Goal: Information Seeking & Learning: Learn about a topic

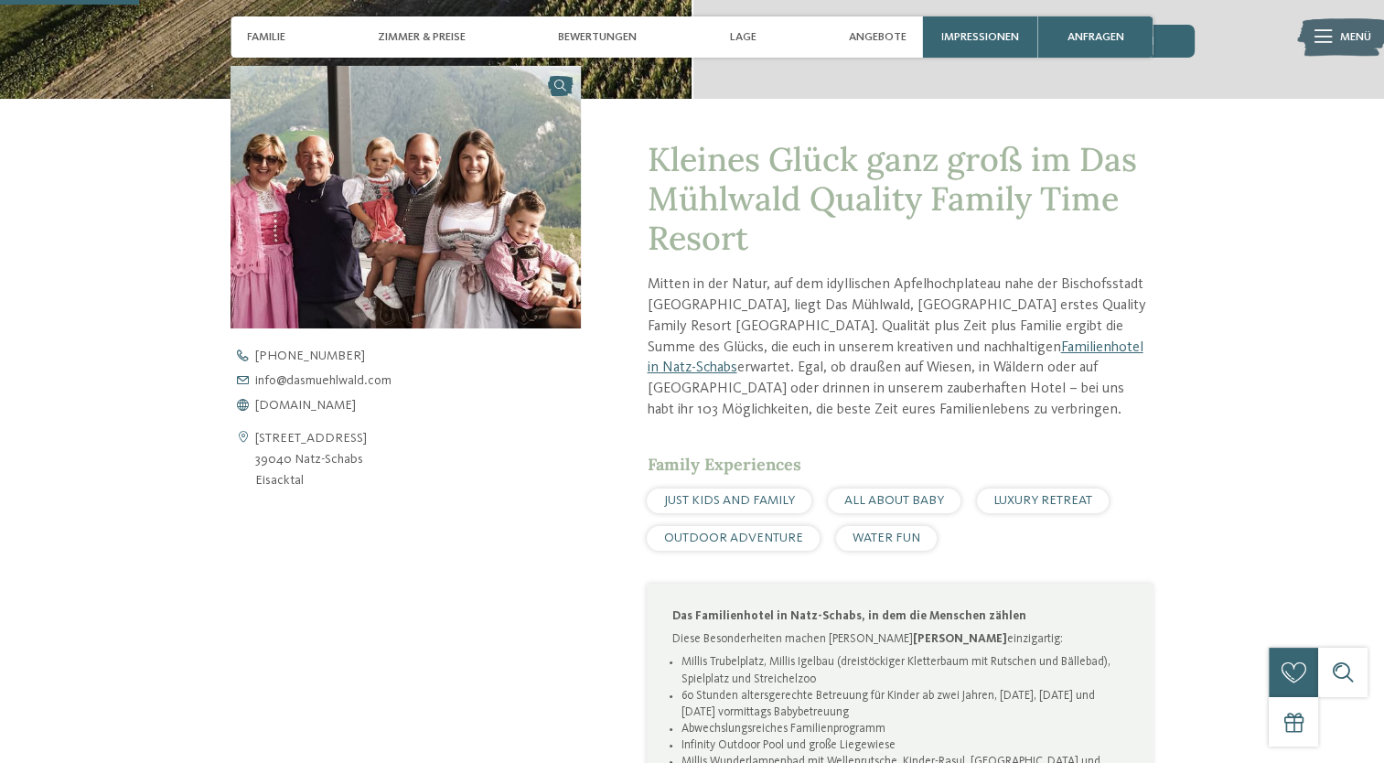
scroll to position [585, 0]
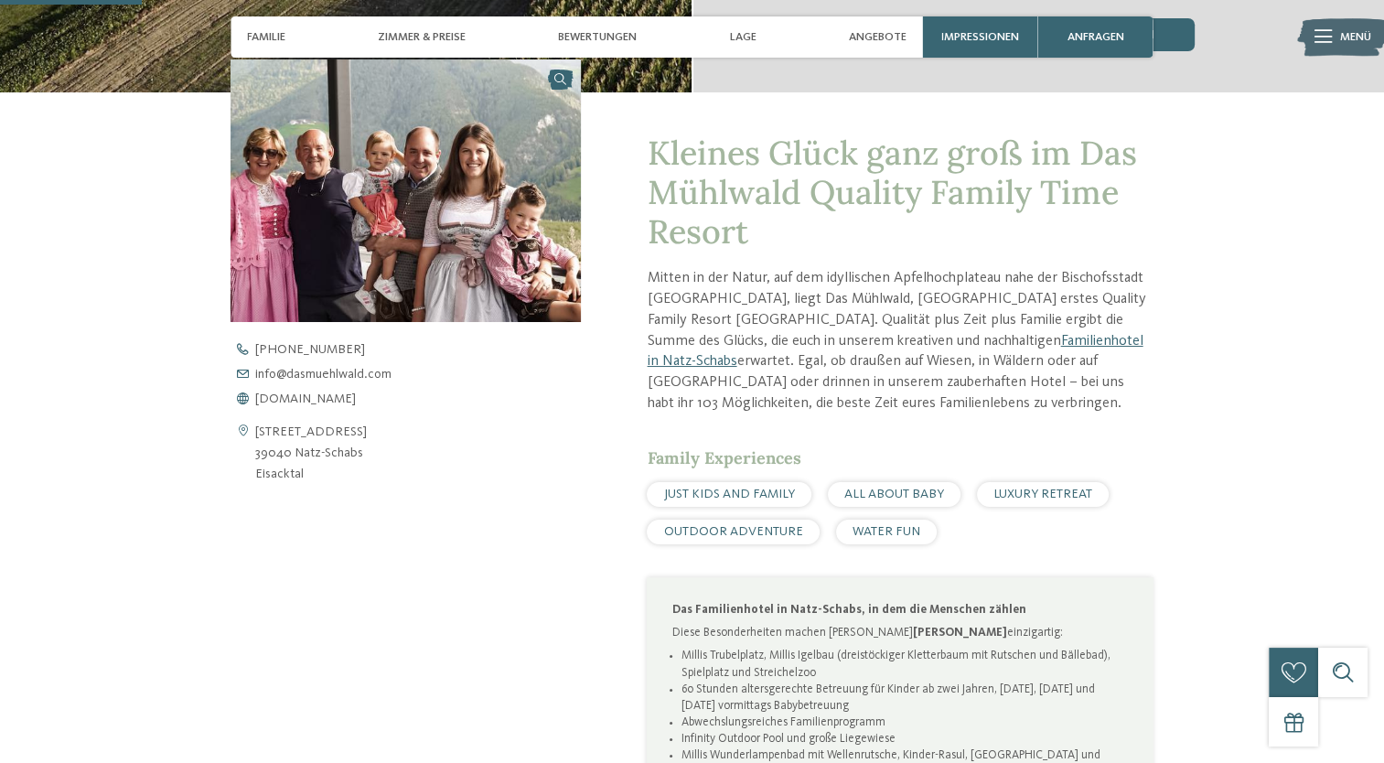
click at [877, 488] on span "ALL ABOUT BABY" at bounding box center [894, 494] width 100 height 13
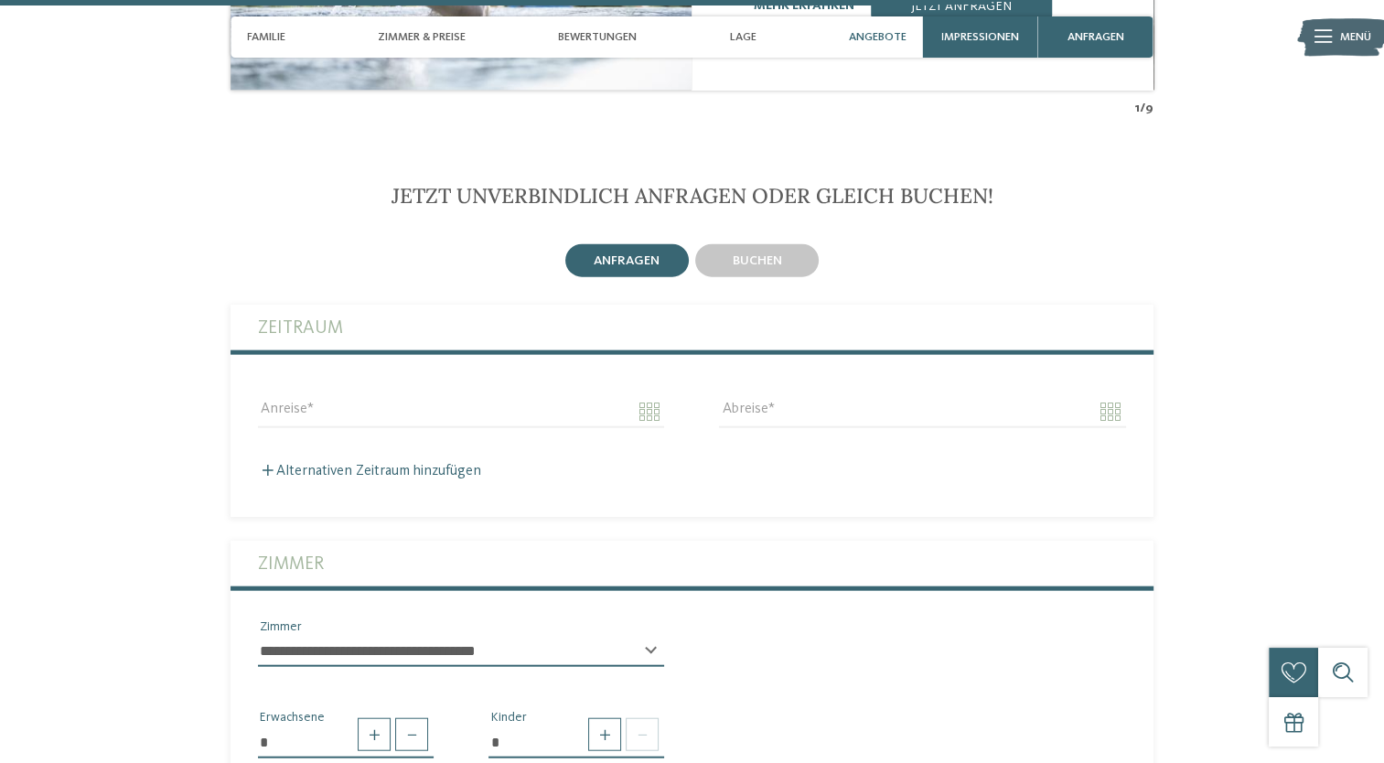
scroll to position [4101, 0]
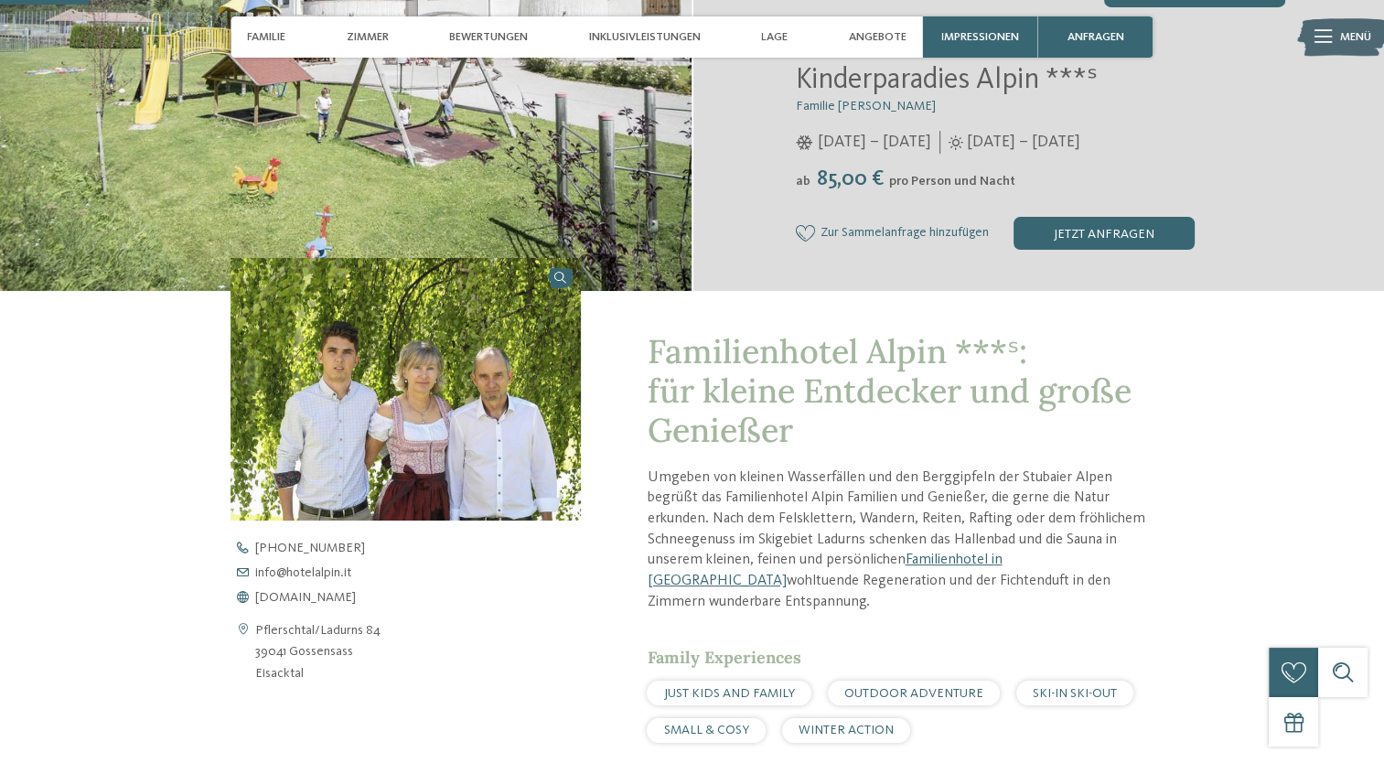
scroll to position [357, 0]
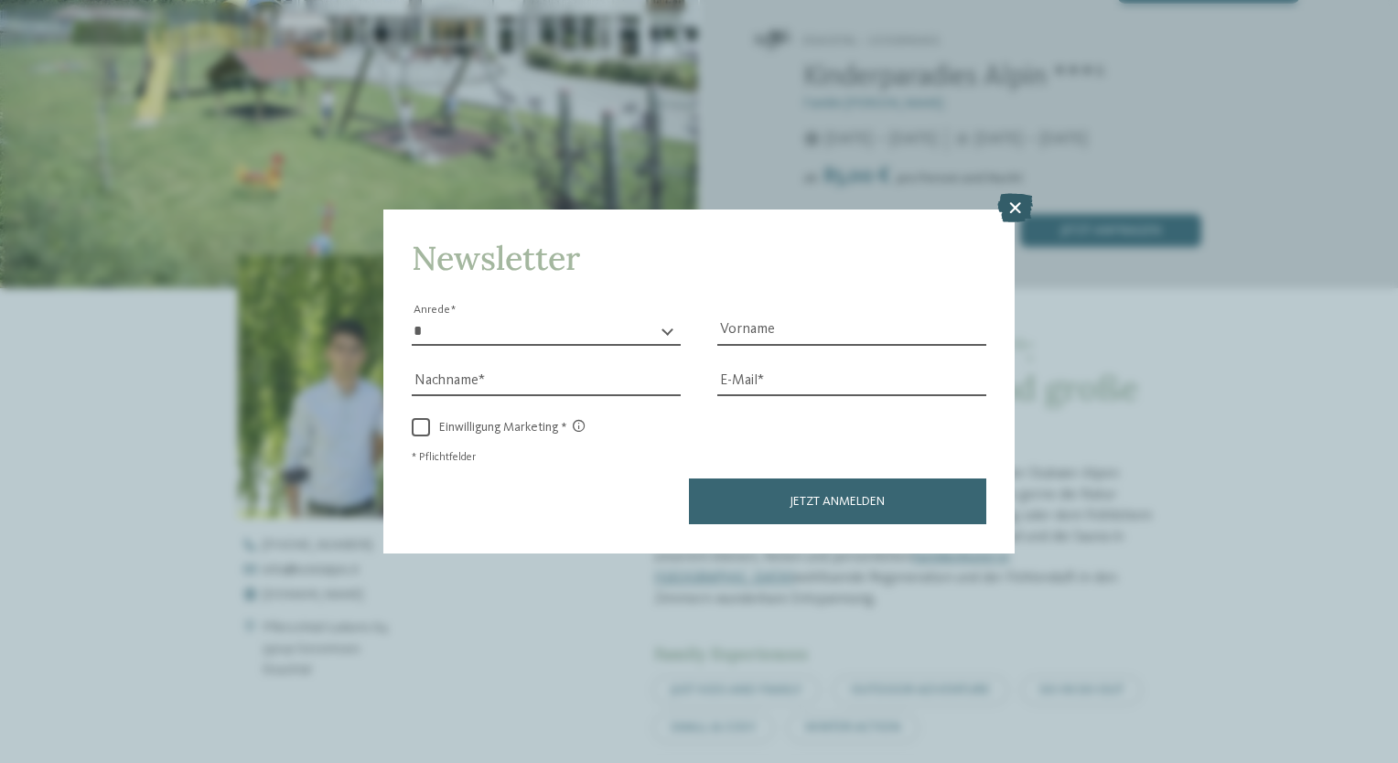
click at [1011, 210] on icon at bounding box center [1015, 208] width 36 height 29
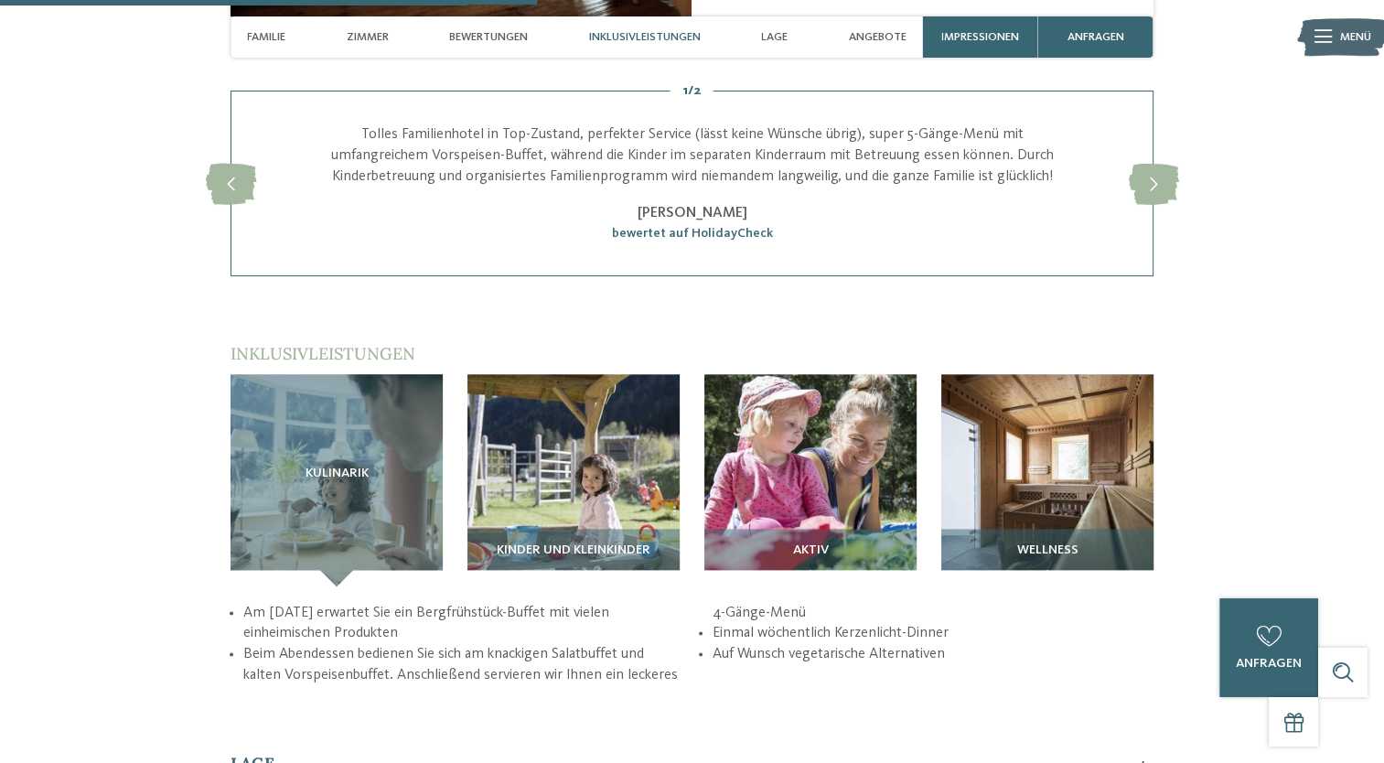
scroll to position [2113, 0]
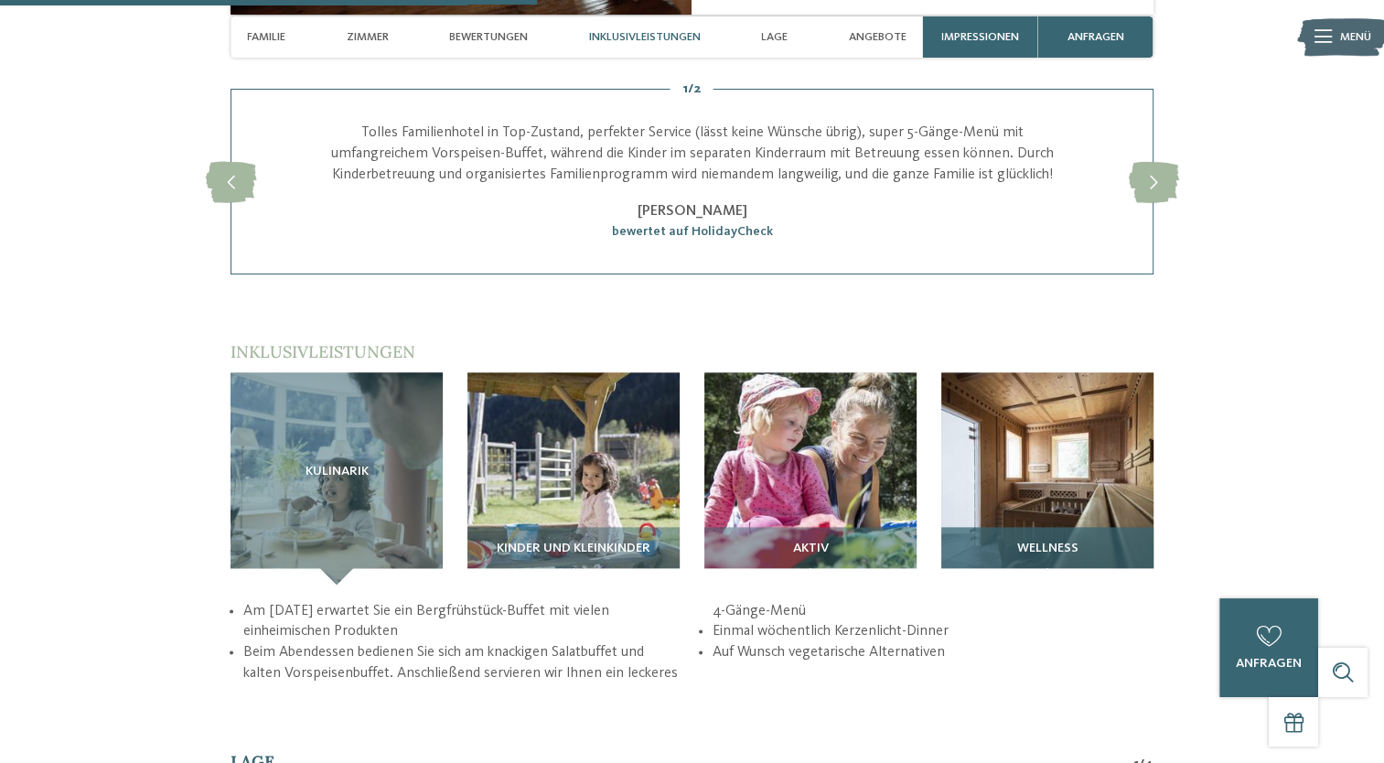
click at [1078, 461] on img at bounding box center [1047, 478] width 212 height 212
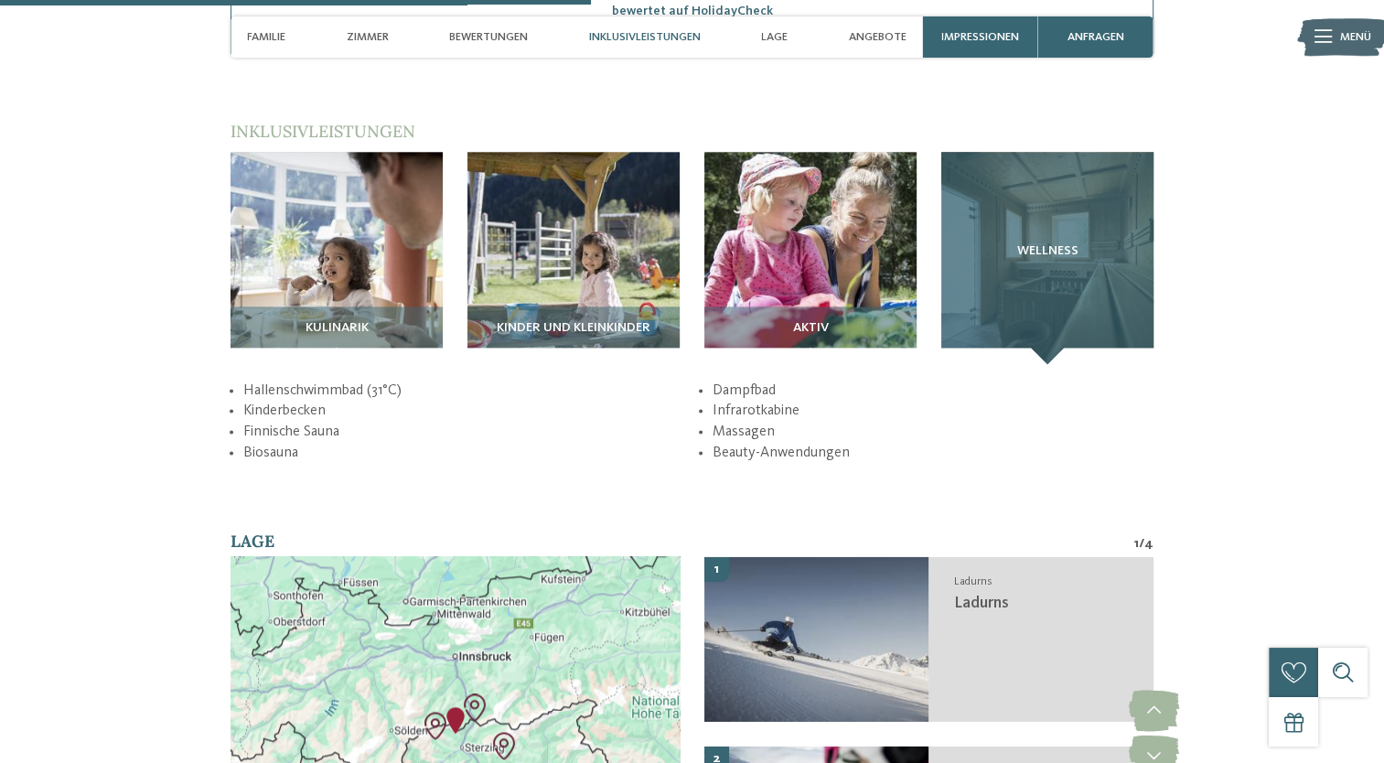
scroll to position [2335, 0]
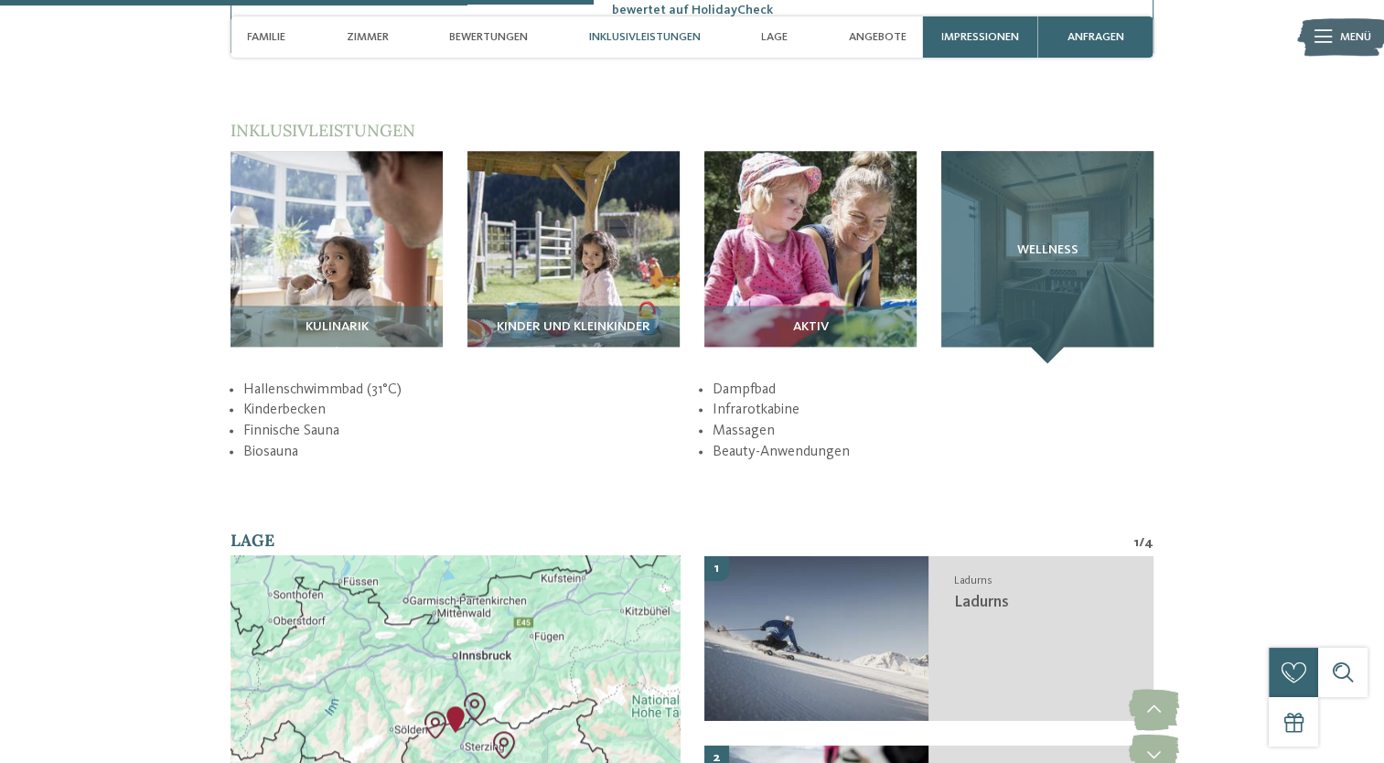
click at [1076, 243] on span "Wellness" at bounding box center [1046, 250] width 61 height 15
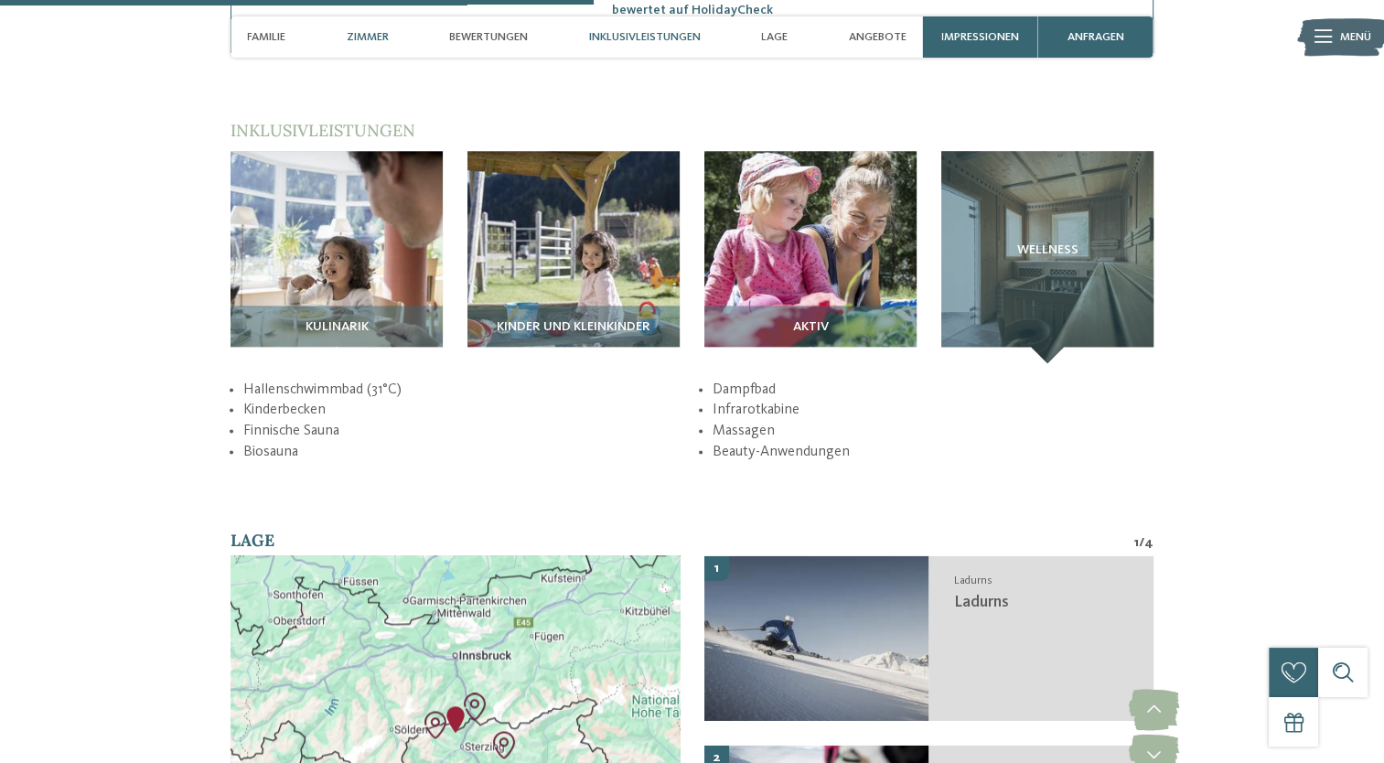
click at [366, 36] on span "Zimmer" at bounding box center [368, 37] width 42 height 14
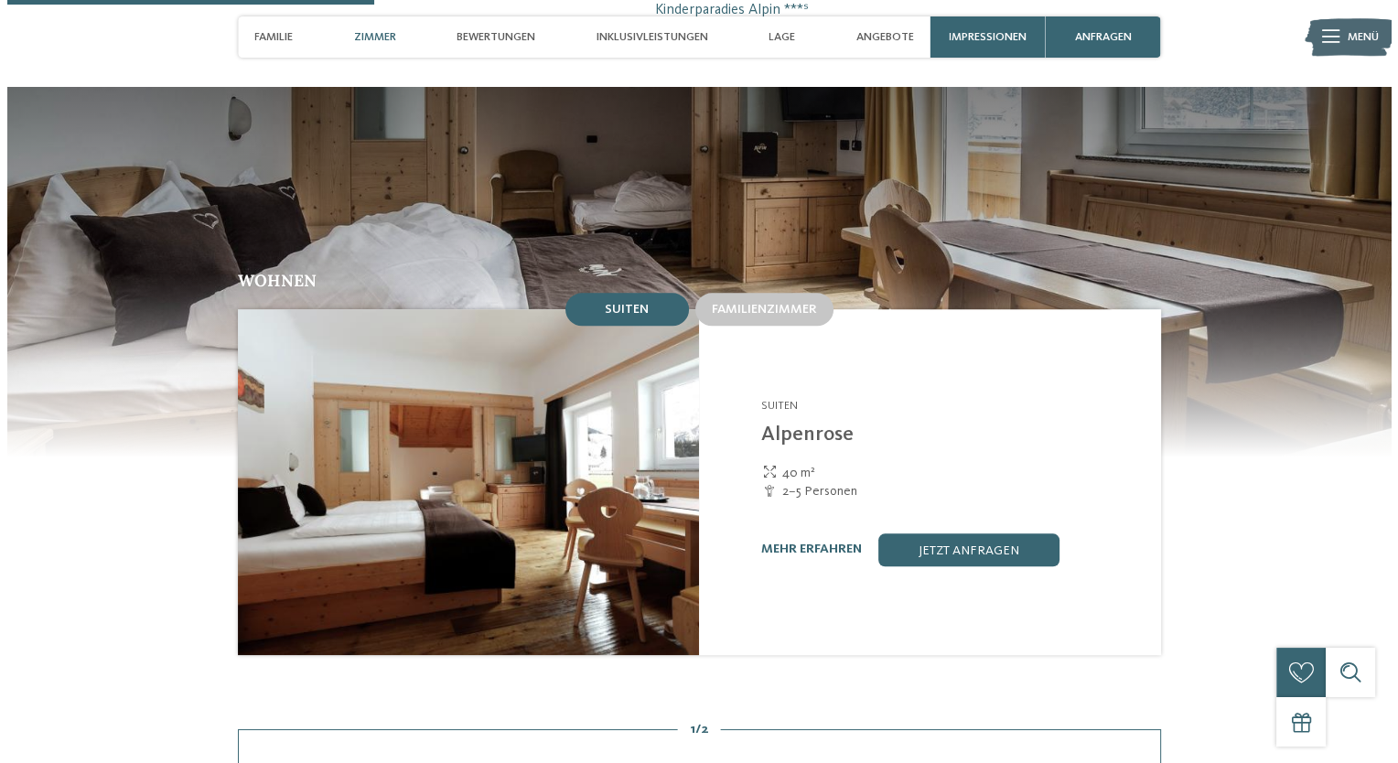
scroll to position [1442, 0]
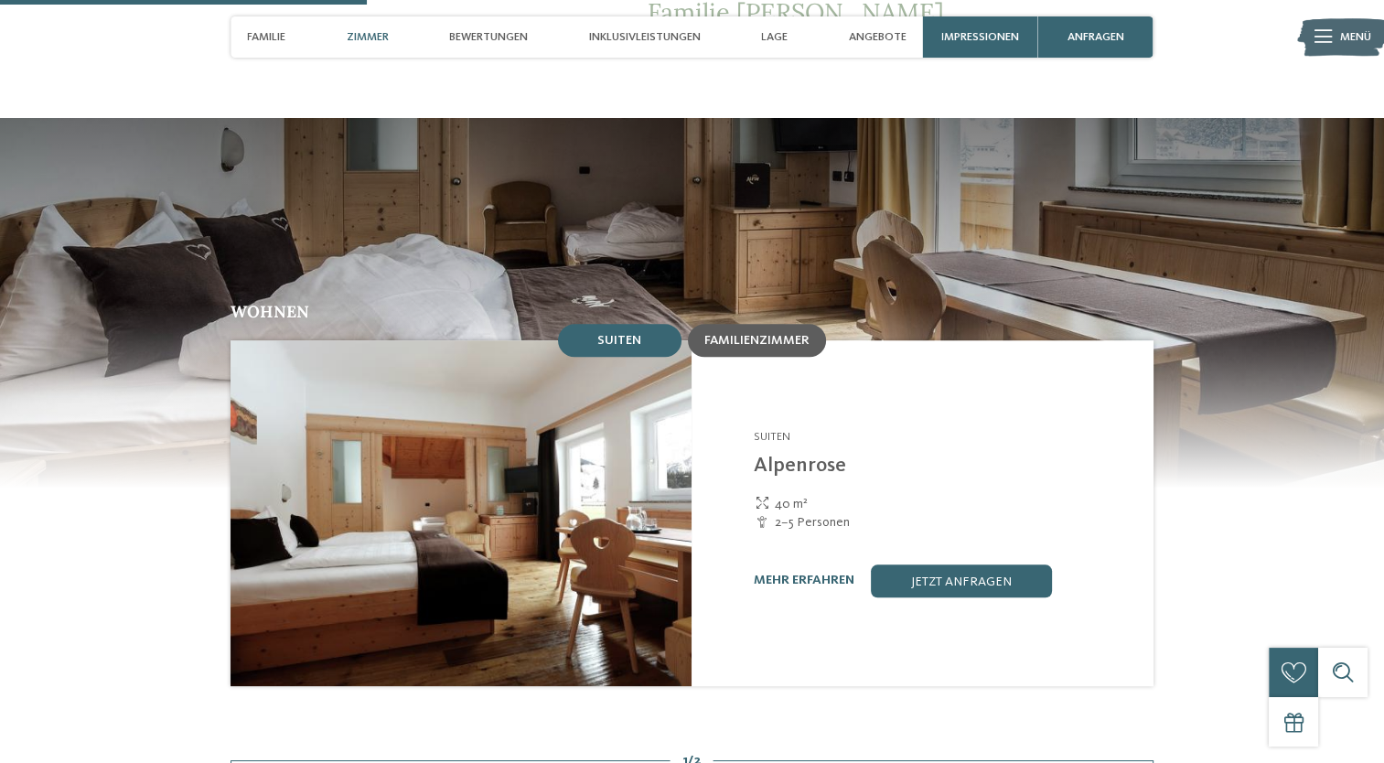
click at [740, 334] on span "Familienzimmer" at bounding box center [756, 340] width 105 height 13
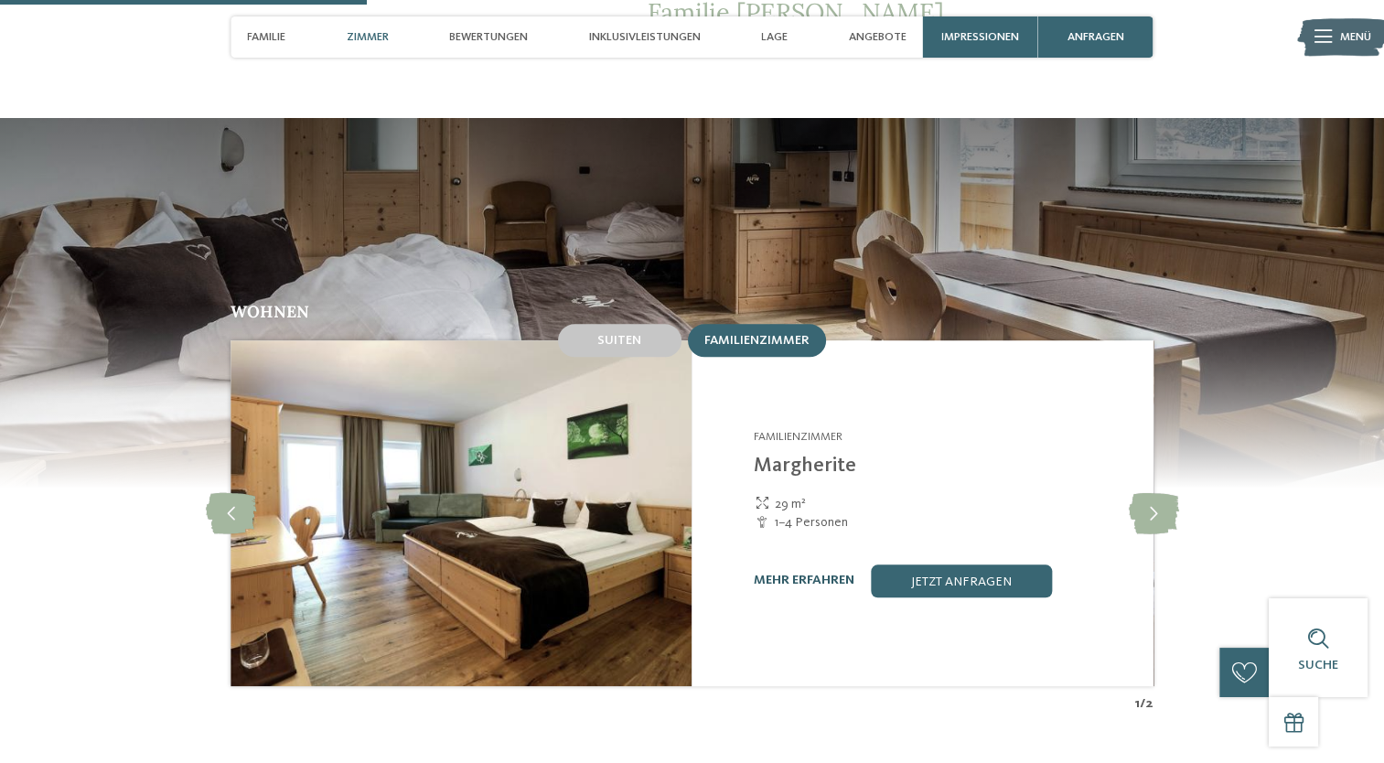
click at [819, 574] on link "mehr erfahren" at bounding box center [804, 580] width 101 height 13
